Goal: Find specific page/section: Find specific page/section

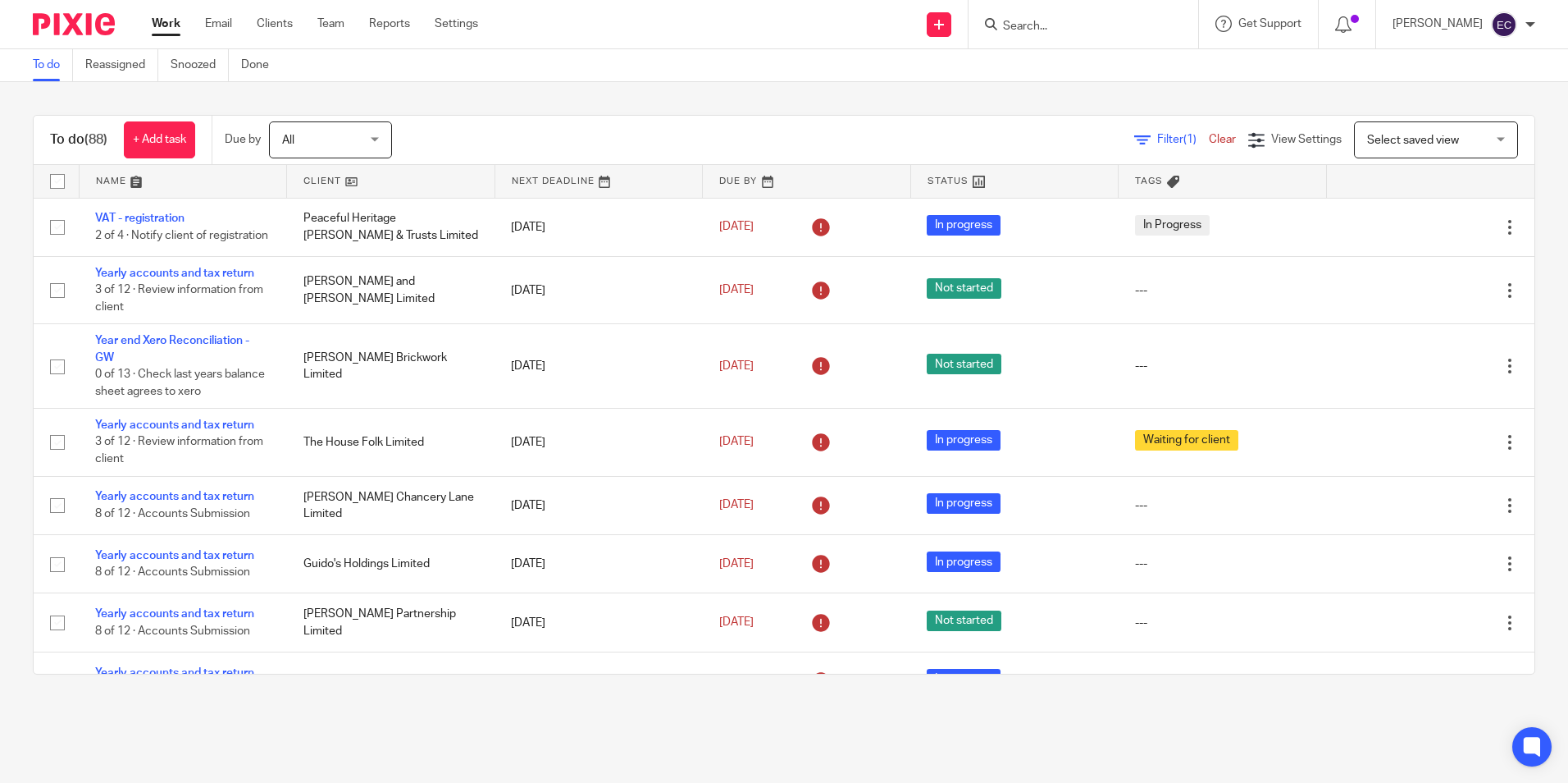
click at [1046, 22] on input "Search" at bounding box center [1076, 27] width 148 height 15
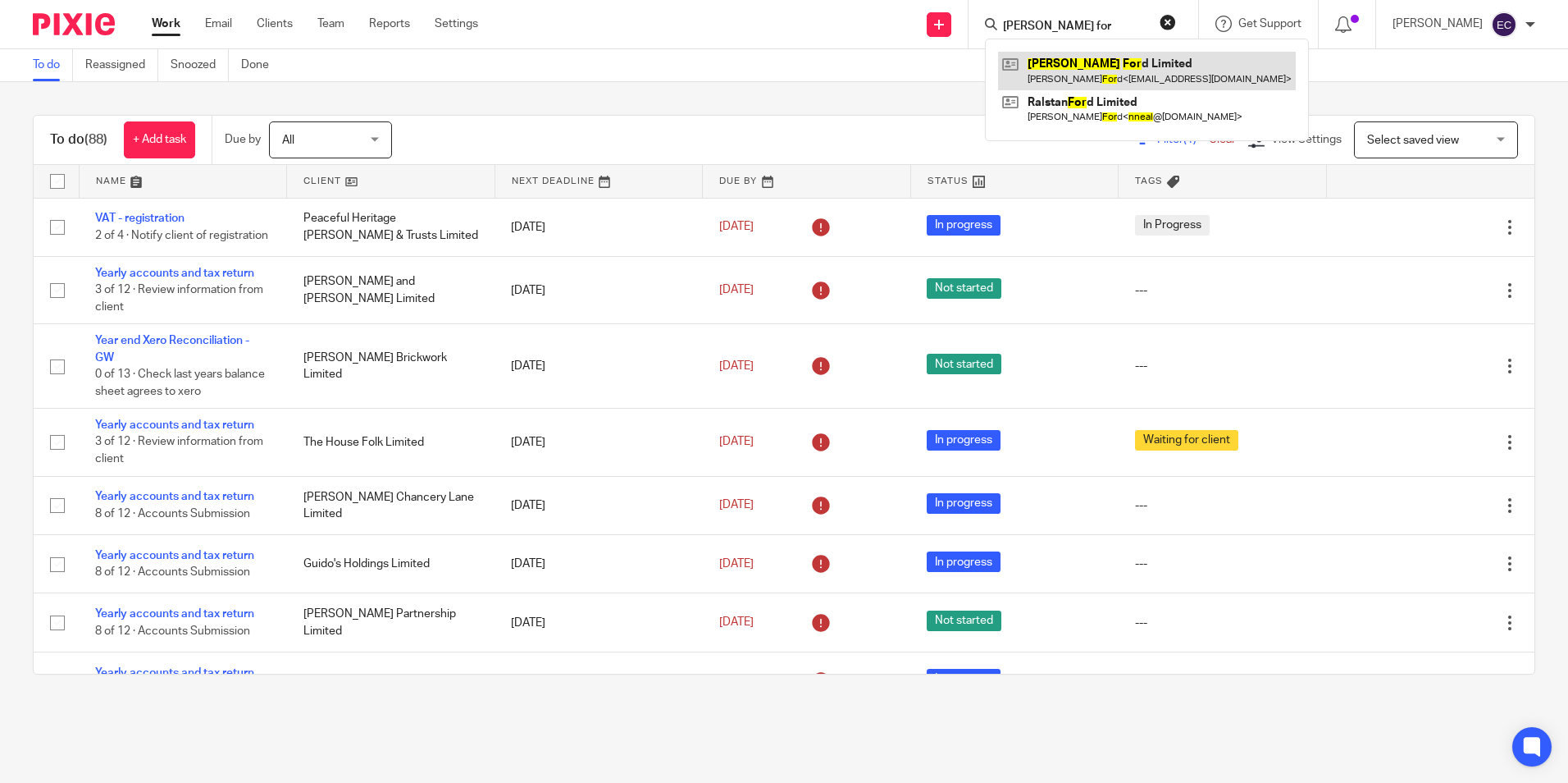
type input "neal for"
click at [1092, 71] on link at bounding box center [1147, 70] width 298 height 37
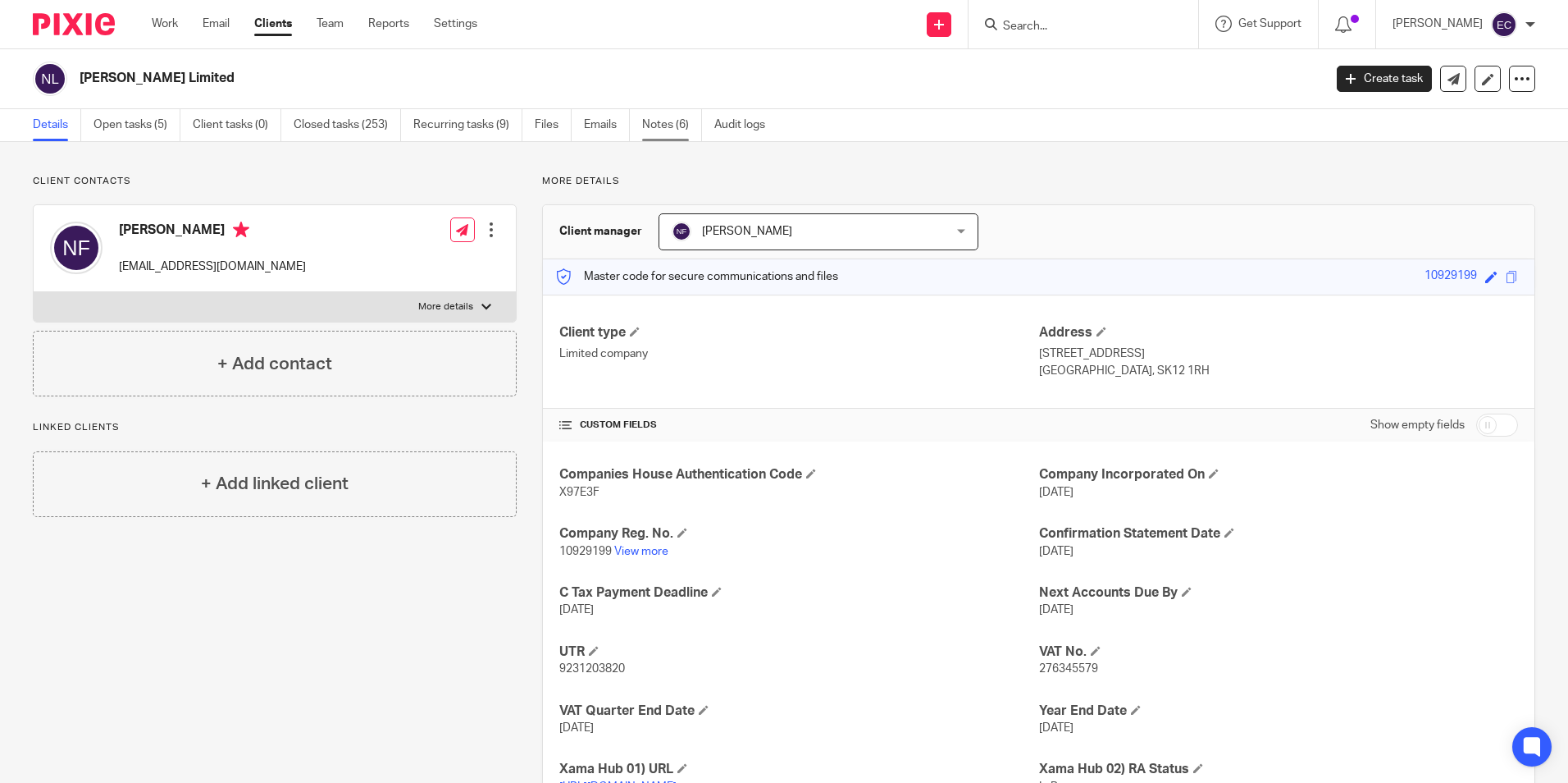
click at [655, 131] on link "Notes (6)" at bounding box center [672, 126] width 60 height 32
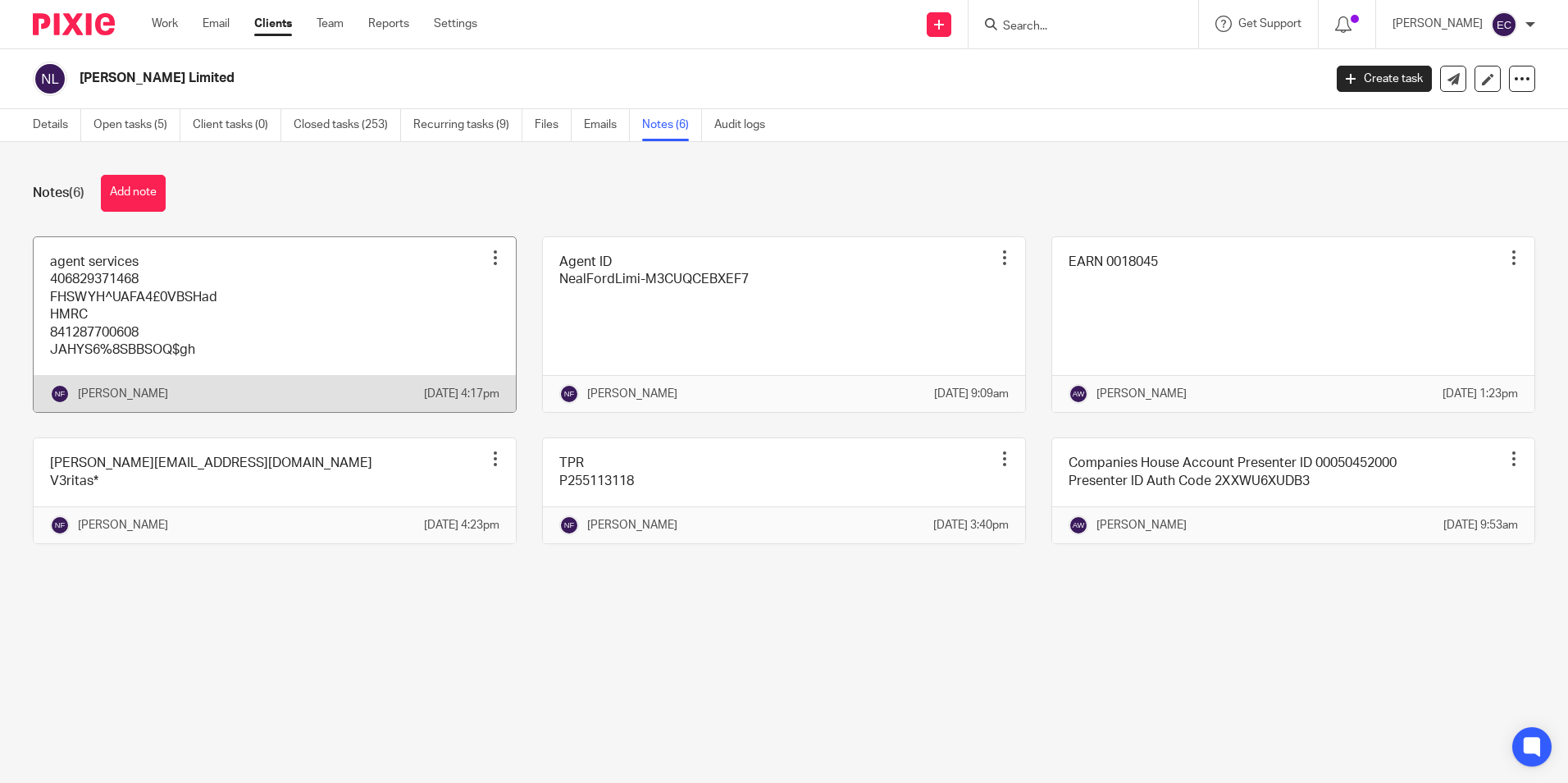
click at [405, 362] on link at bounding box center [274, 325] width 482 height 176
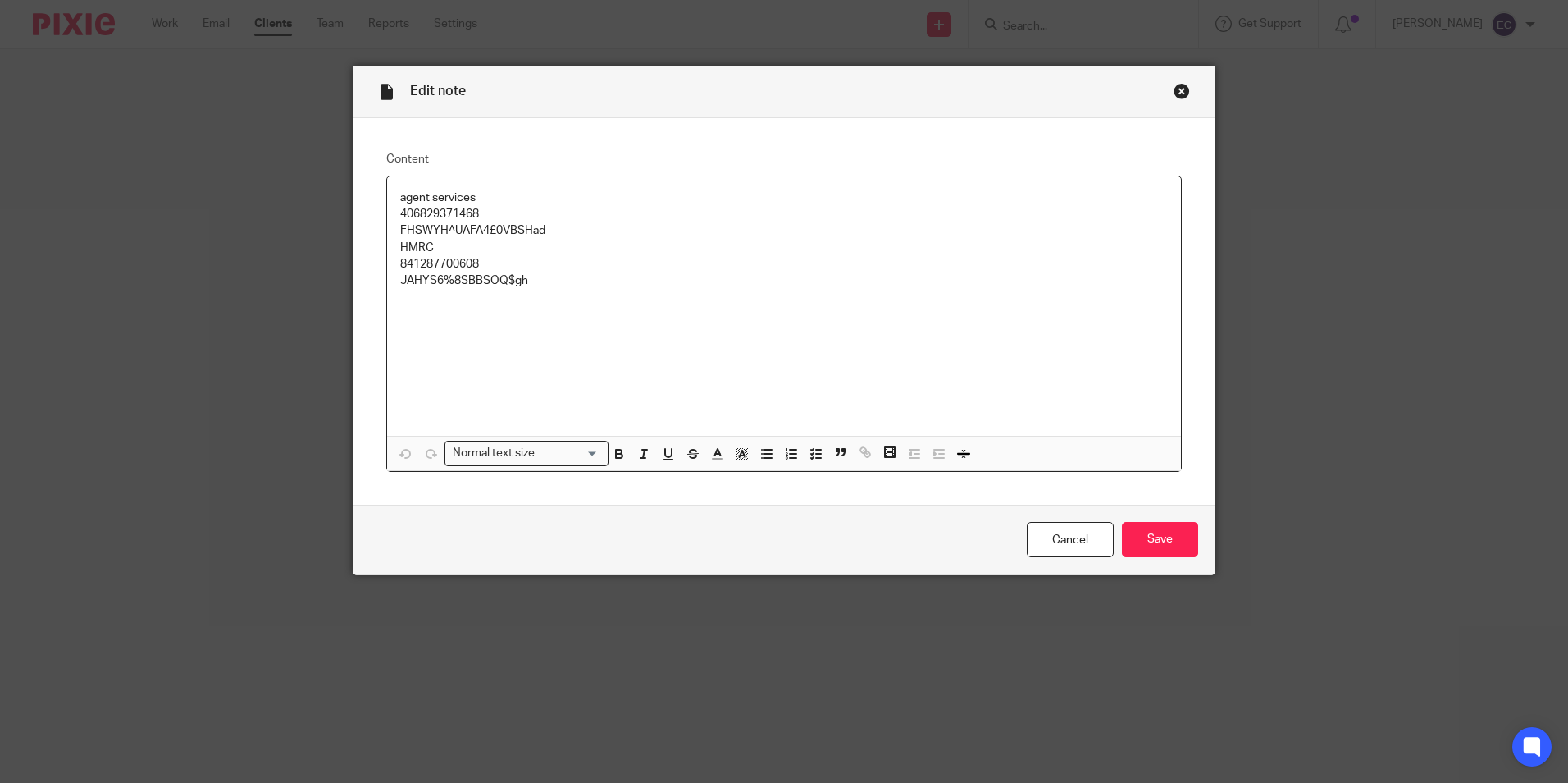
click at [427, 235] on p "FHSWYH^UAFA4£0VBSHad" at bounding box center [784, 230] width 768 height 17
copy p "FHSWYH^UAFA4£0VBSHad"
click at [1178, 92] on div "Close this dialog window" at bounding box center [1182, 92] width 17 height 17
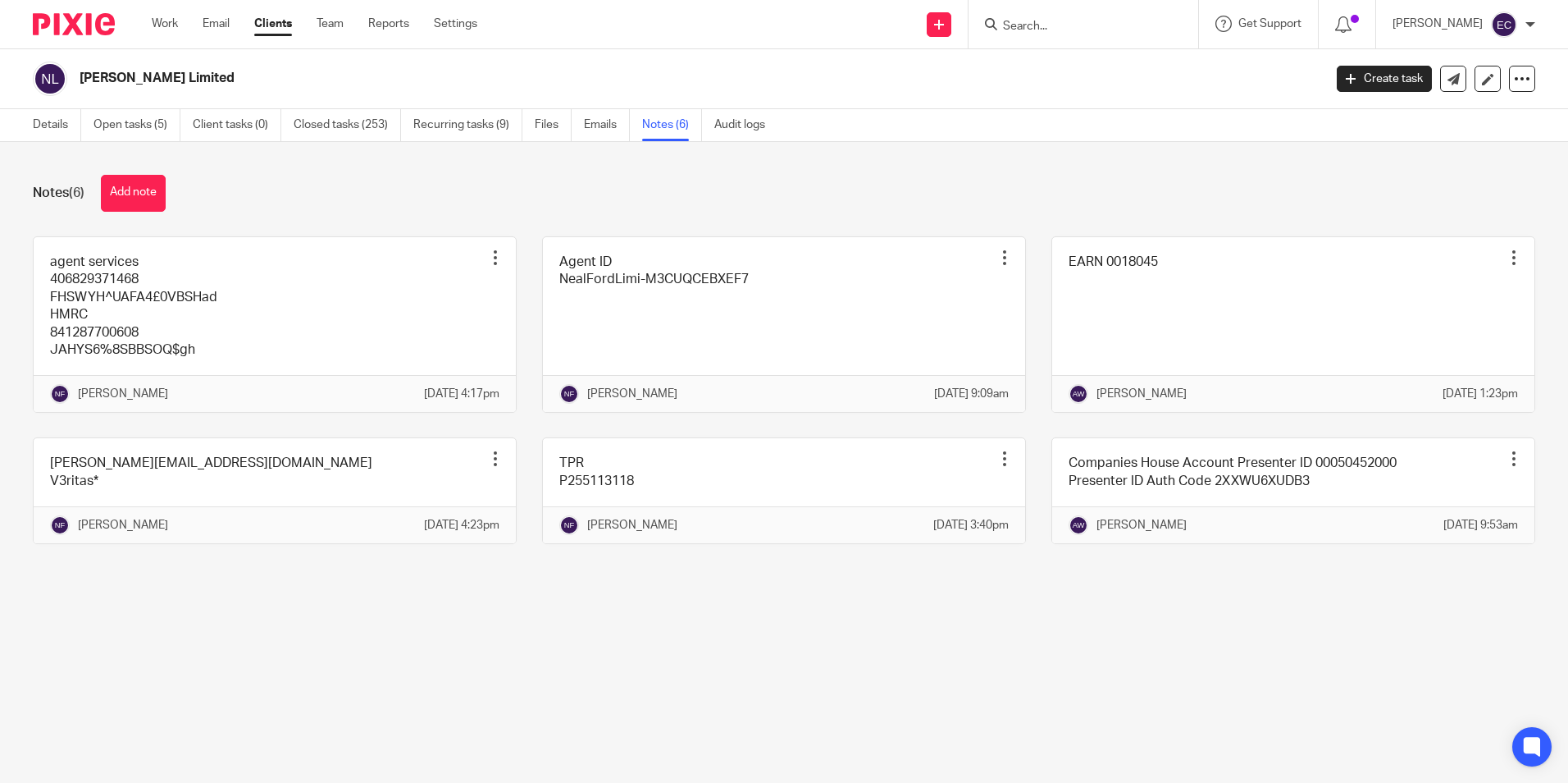
click at [1051, 21] on input "Search" at bounding box center [1076, 27] width 148 height 15
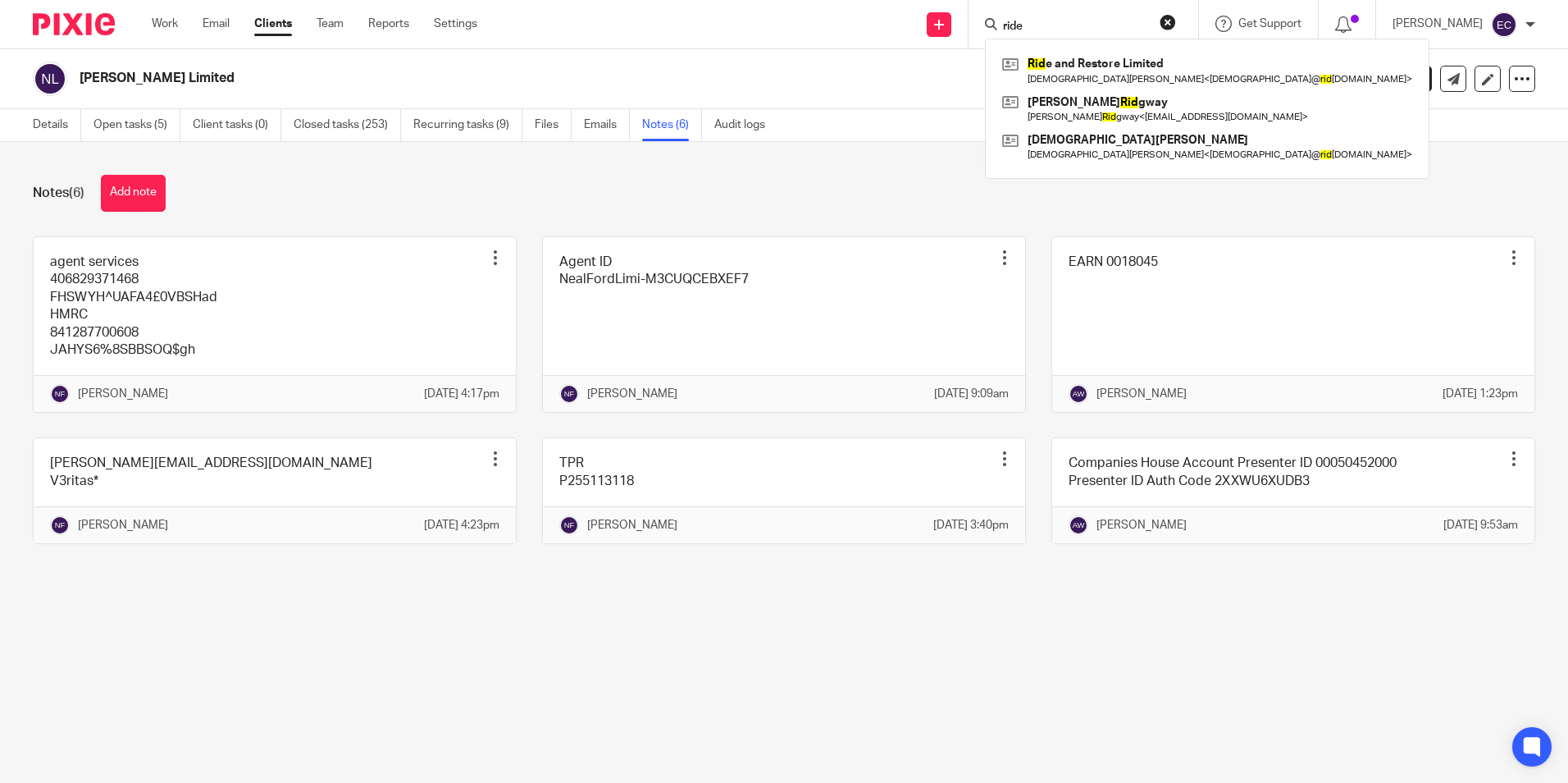
type input "ride"
click button "submit" at bounding box center [0, 0] width 0 height 0
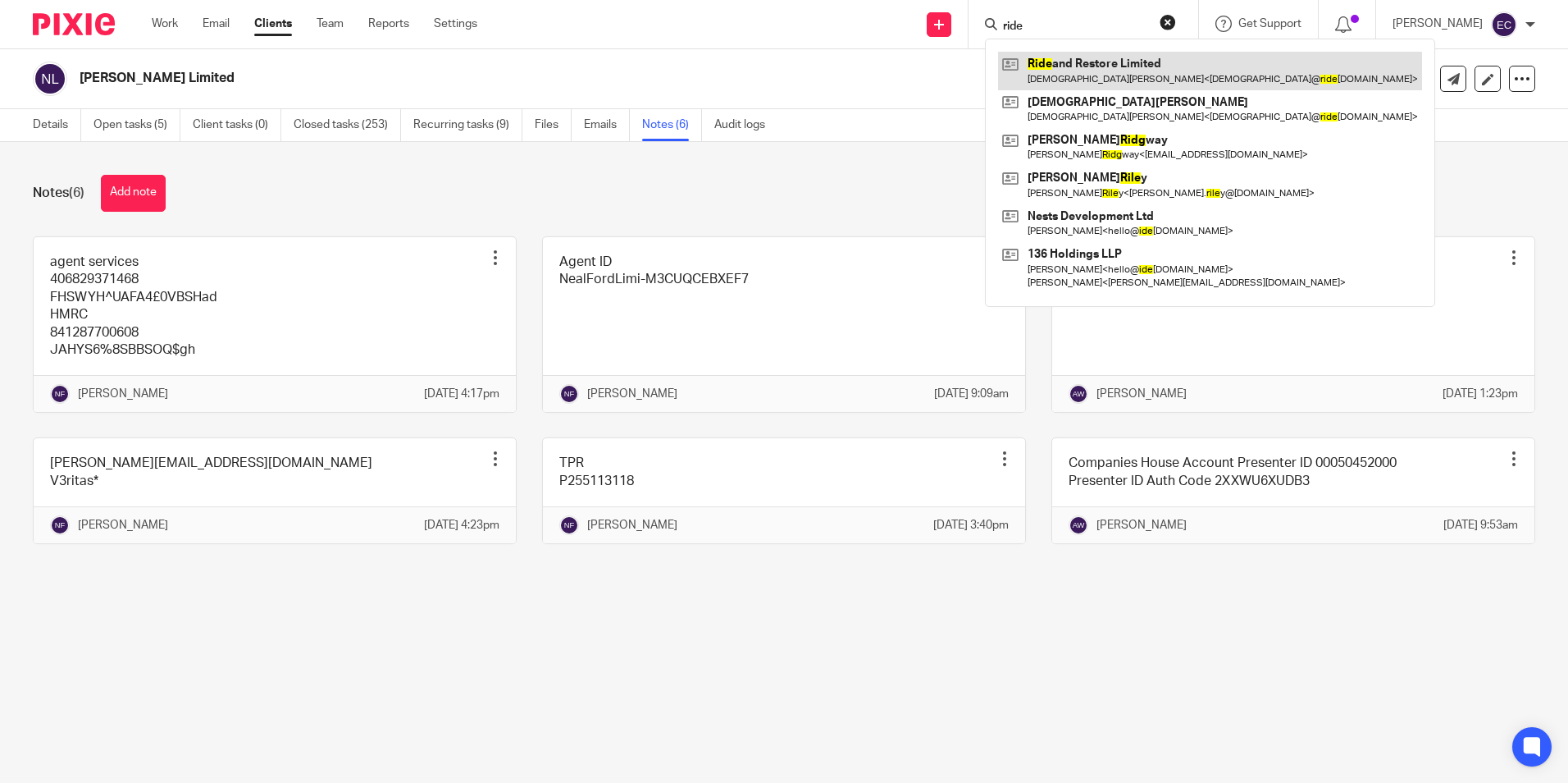
click at [1053, 64] on link at bounding box center [1209, 70] width 424 height 37
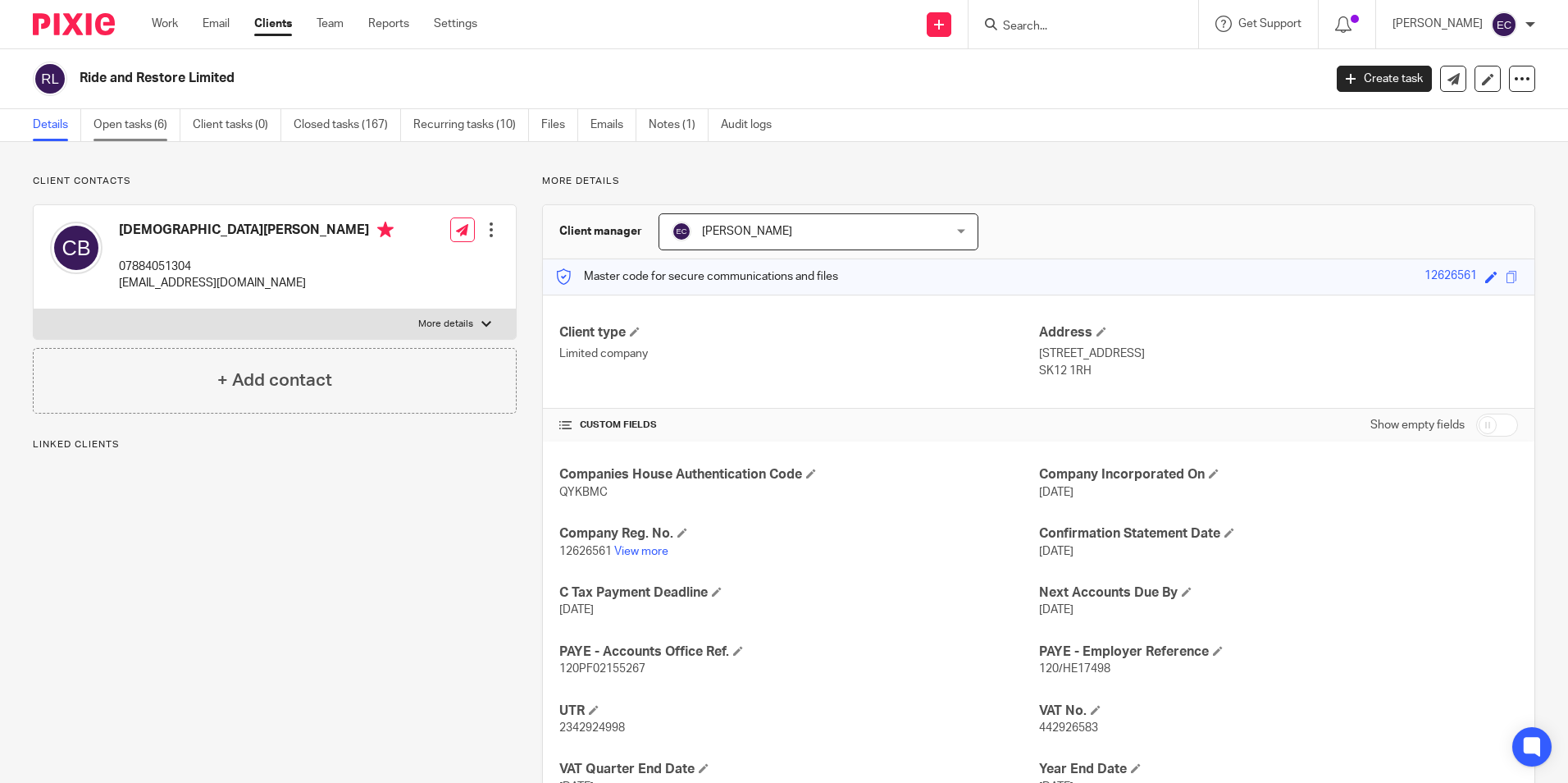
click at [127, 123] on link "Open tasks (6)" at bounding box center [137, 126] width 87 height 32
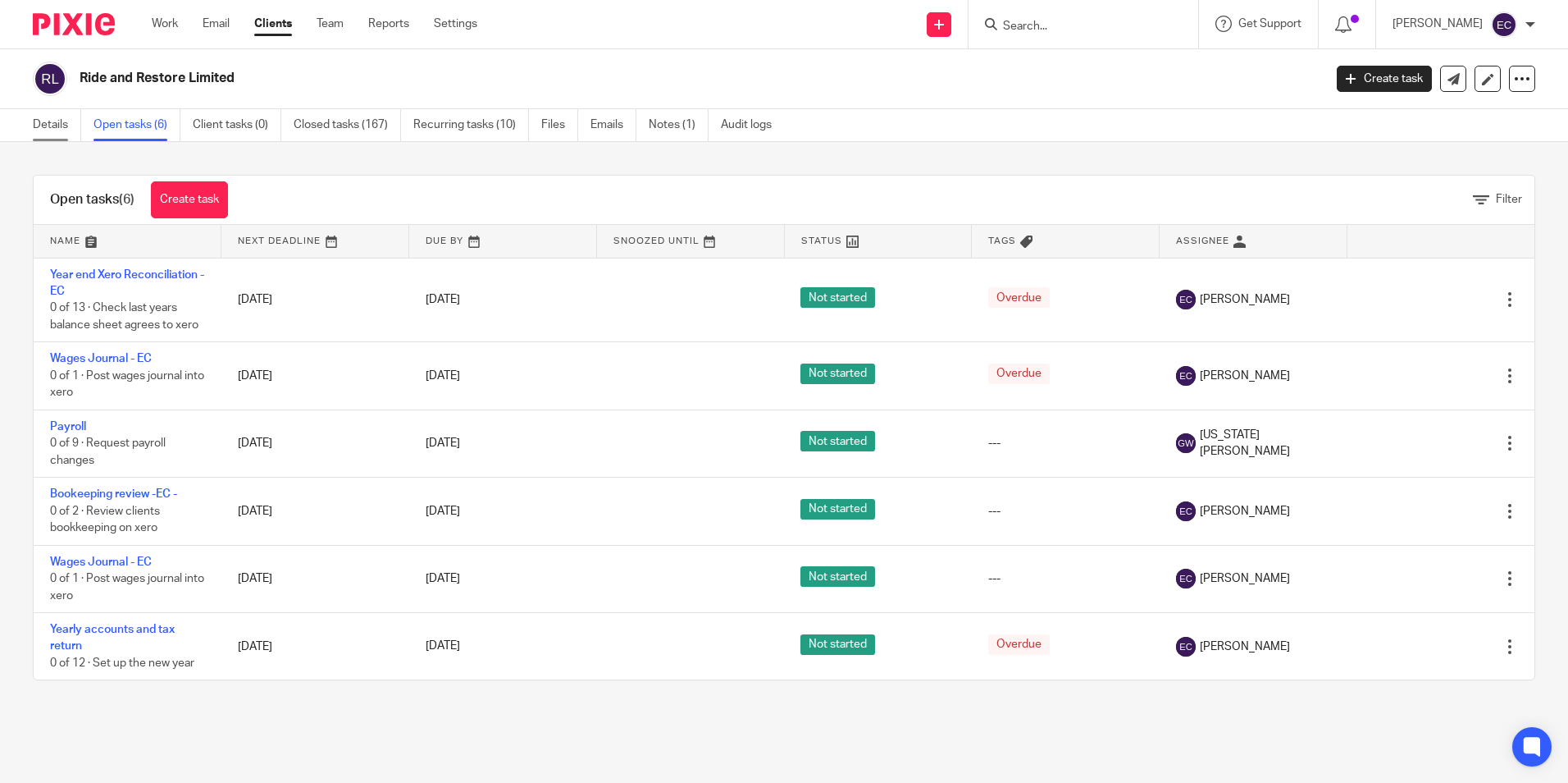
click at [49, 125] on link "Details" at bounding box center [57, 126] width 49 height 32
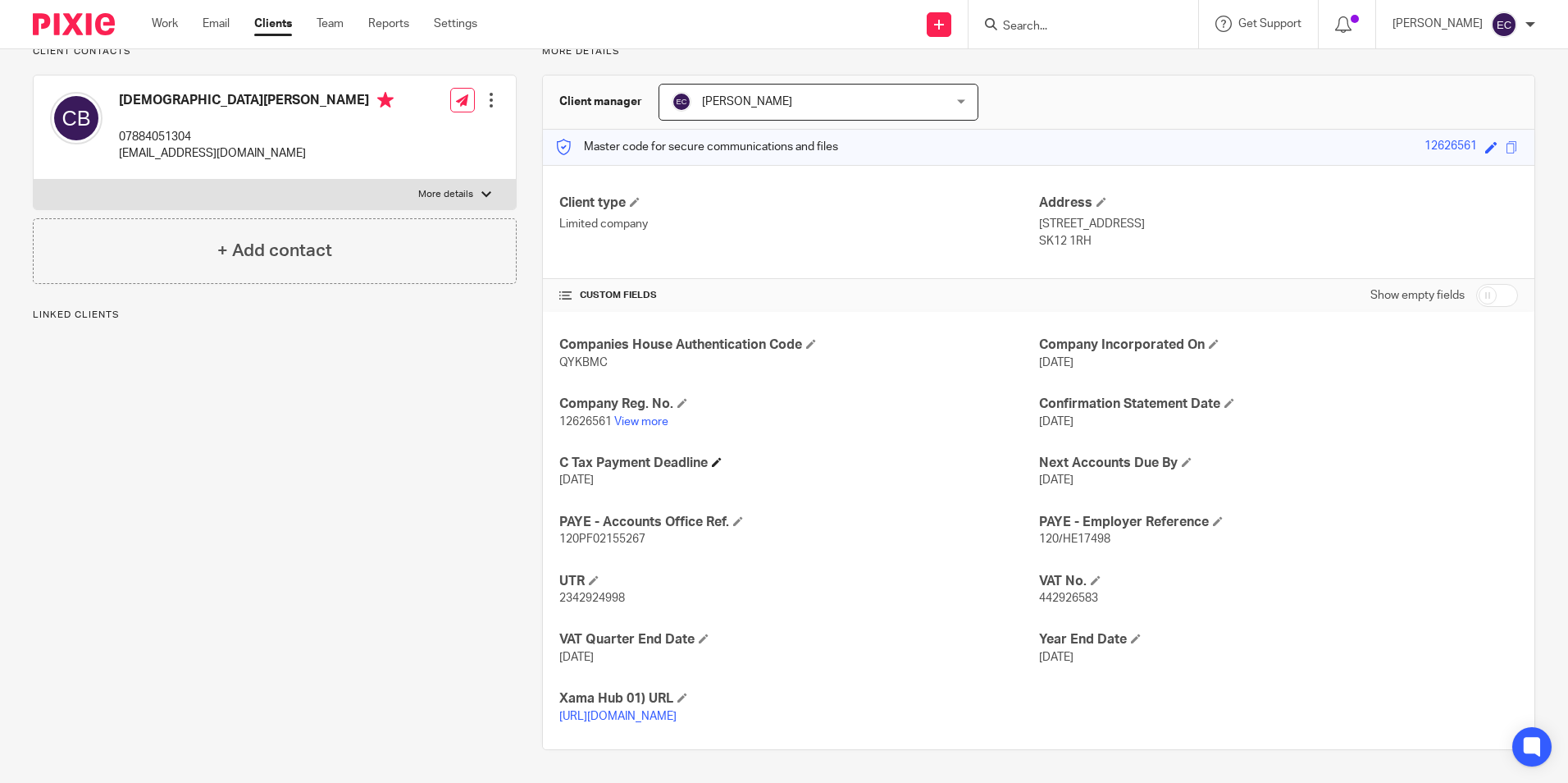
scroll to position [146, 0]
click at [1050, 593] on span "442926583" at bounding box center [1068, 598] width 59 height 11
copy span "442926583"
